Goal: Information Seeking & Learning: Find specific fact

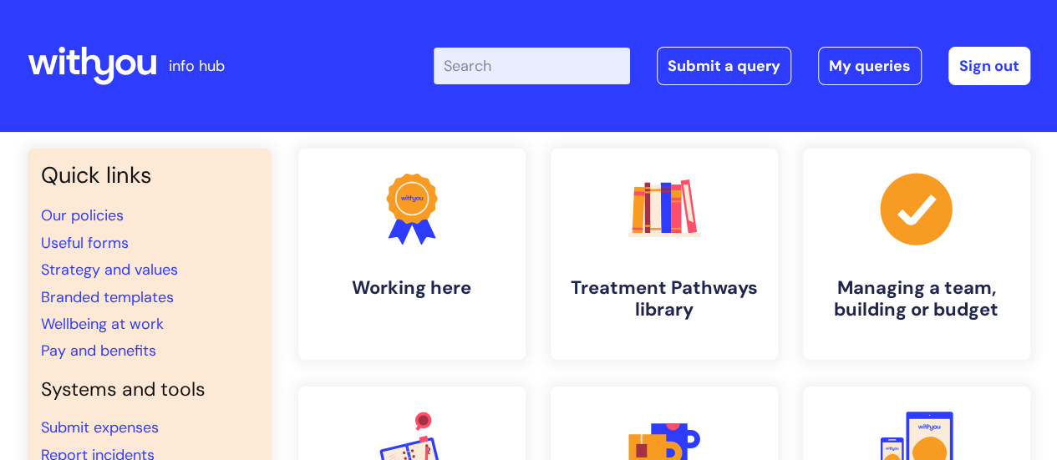
click at [535, 59] on input "Enter your search term here..." at bounding box center [532, 66] width 196 height 37
type input "wifi"
click button "Search" at bounding box center [0, 0] width 0 height 0
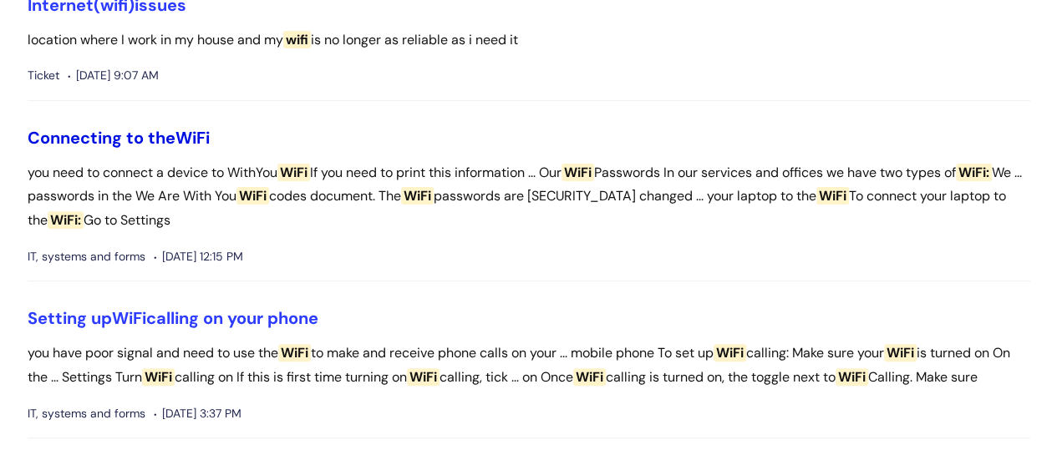
scroll to position [192, 0]
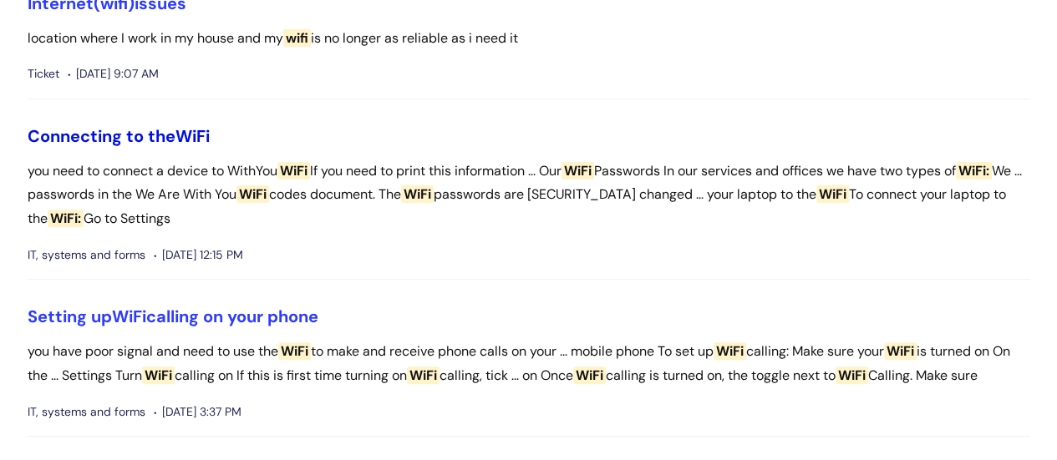
click at [179, 125] on span "WiFi" at bounding box center [192, 136] width 34 height 22
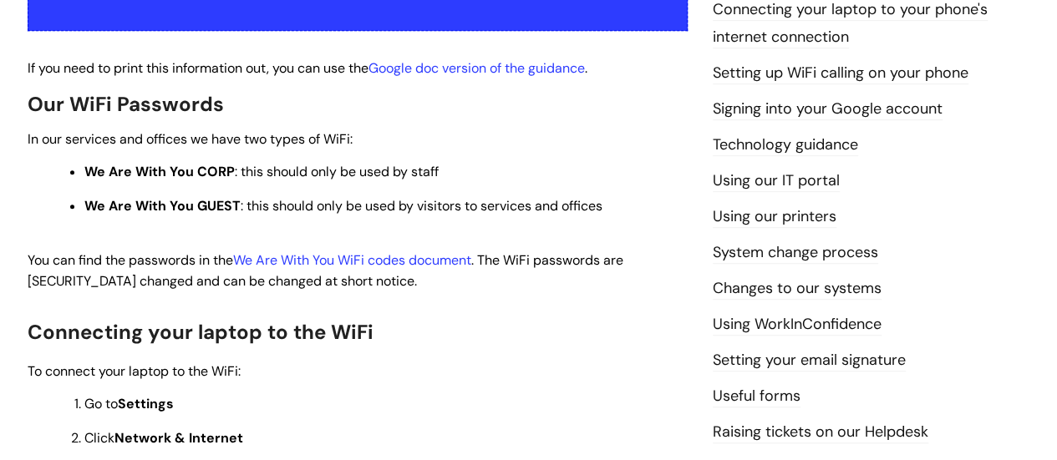
scroll to position [419, 0]
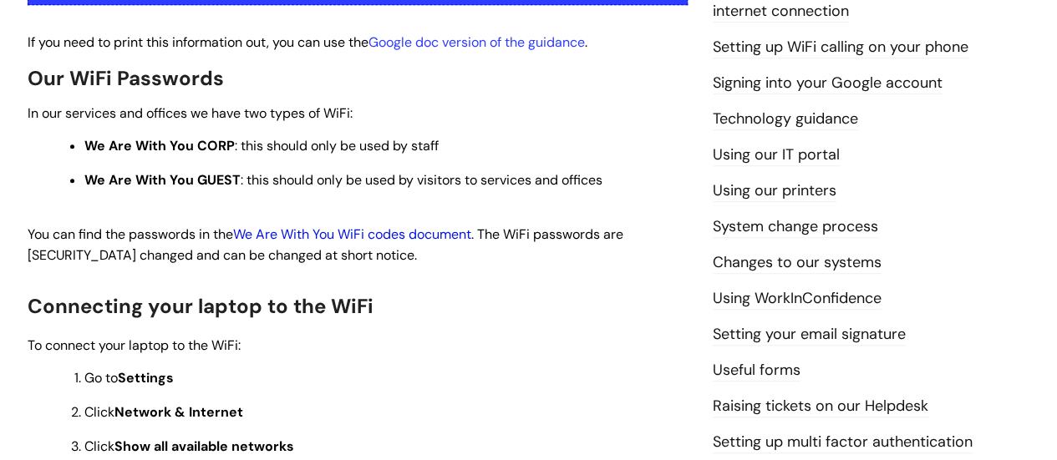
click at [341, 236] on link "We Are With You WiFi codes document" at bounding box center [352, 235] width 238 height 18
